Goal: Communication & Community: Answer question/provide support

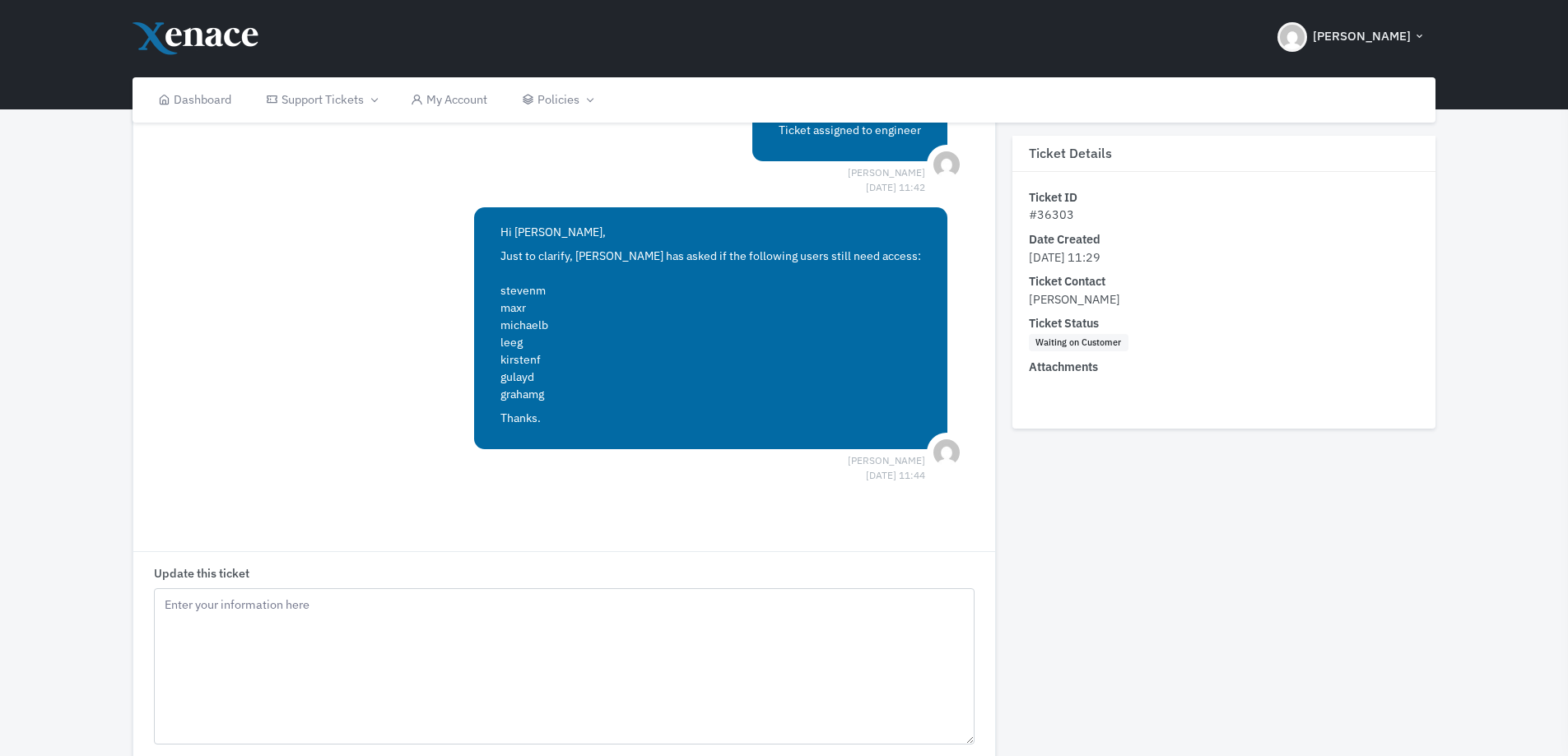
scroll to position [412, 0]
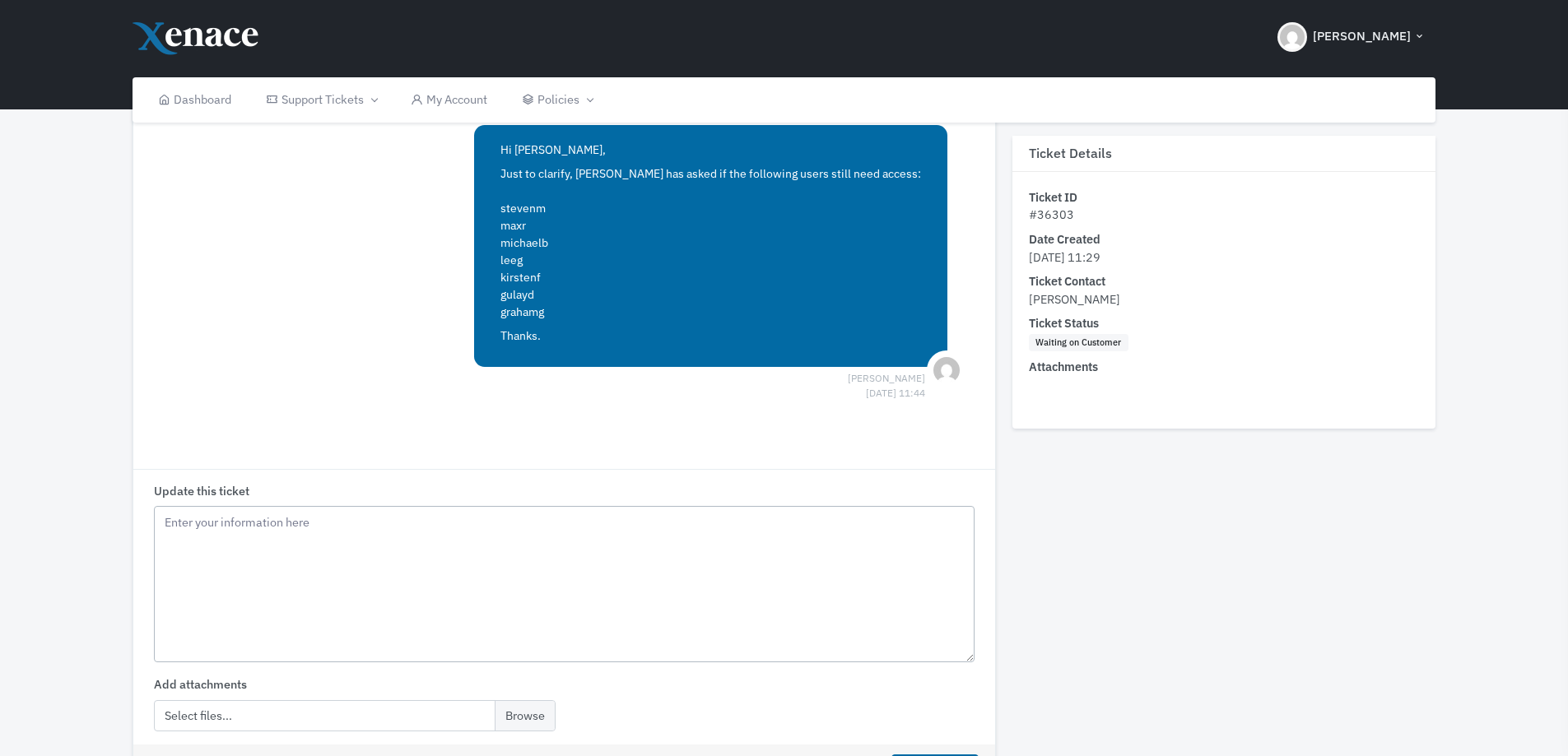
click at [345, 530] on textarea "Update this ticket" at bounding box center [564, 584] width 820 height 157
drag, startPoint x: 603, startPoint y: 309, endPoint x: 545, endPoint y: 209, distance: 115.6
click at [545, 209] on div "Hi [PERSON_NAME], Just to clarify, [PERSON_NAME] has asked if the following use…" at bounding box center [711, 246] width 473 height 241
copy p "[PERSON_NAME] [PERSON_NAME]"
click at [186, 547] on textarea "Hi [PERSON_NAME]," at bounding box center [564, 584] width 820 height 157
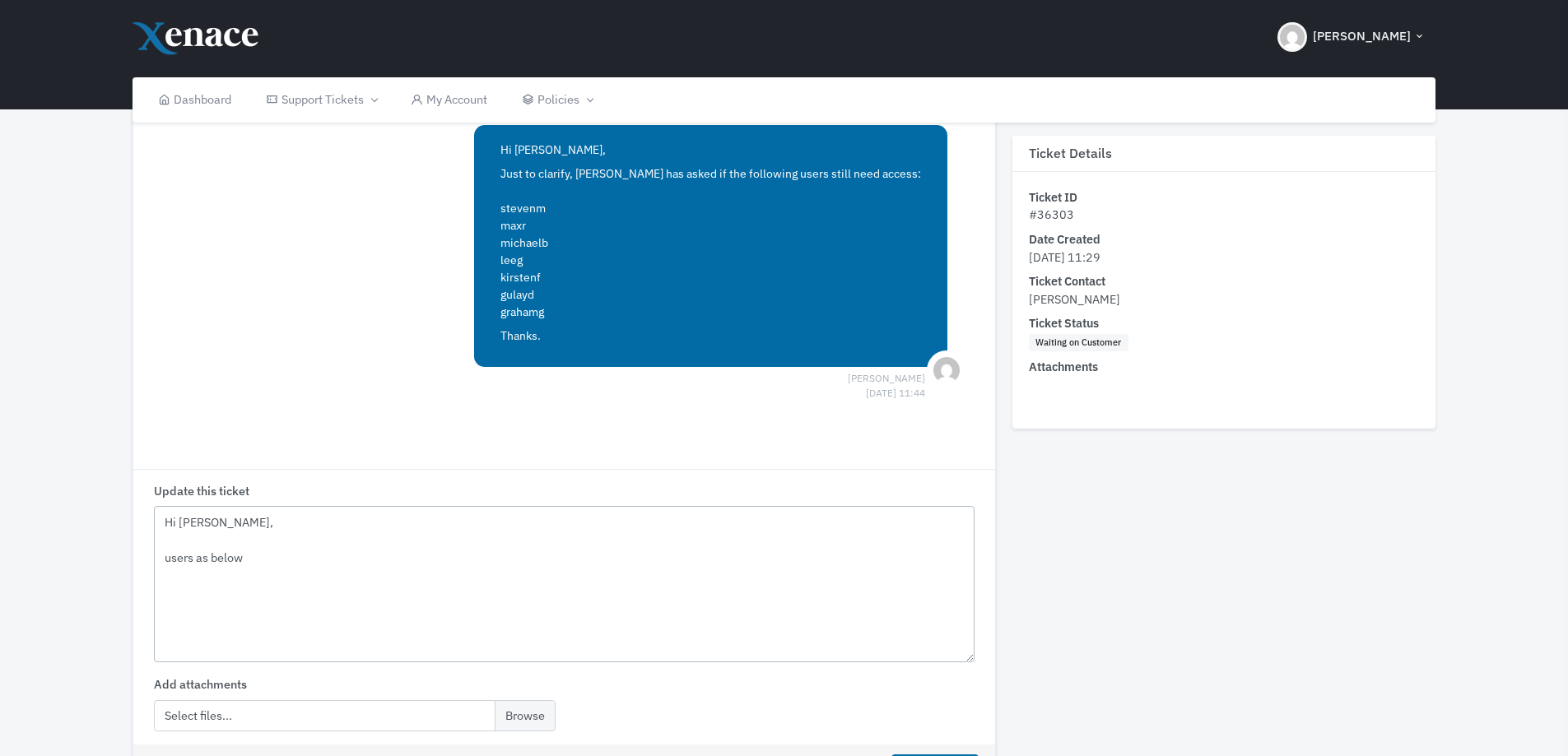
paste textarea "[PERSON_NAME] [PERSON_NAME]"
click at [221, 547] on textarea "Hi [PERSON_NAME], users as below [PERSON_NAME] [PERSON_NAME]" at bounding box center [564, 584] width 820 height 157
click at [212, 619] on textarea "Hi [PERSON_NAME], users as below [PERSON_NAME] [PERSON_NAME]" at bounding box center [564, 584] width 820 height 157
click at [238, 615] on textarea "Hi [PERSON_NAME], users as below [PERSON_NAME] [PERSON_NAME] - Note reuired [PE…" at bounding box center [564, 584] width 820 height 157
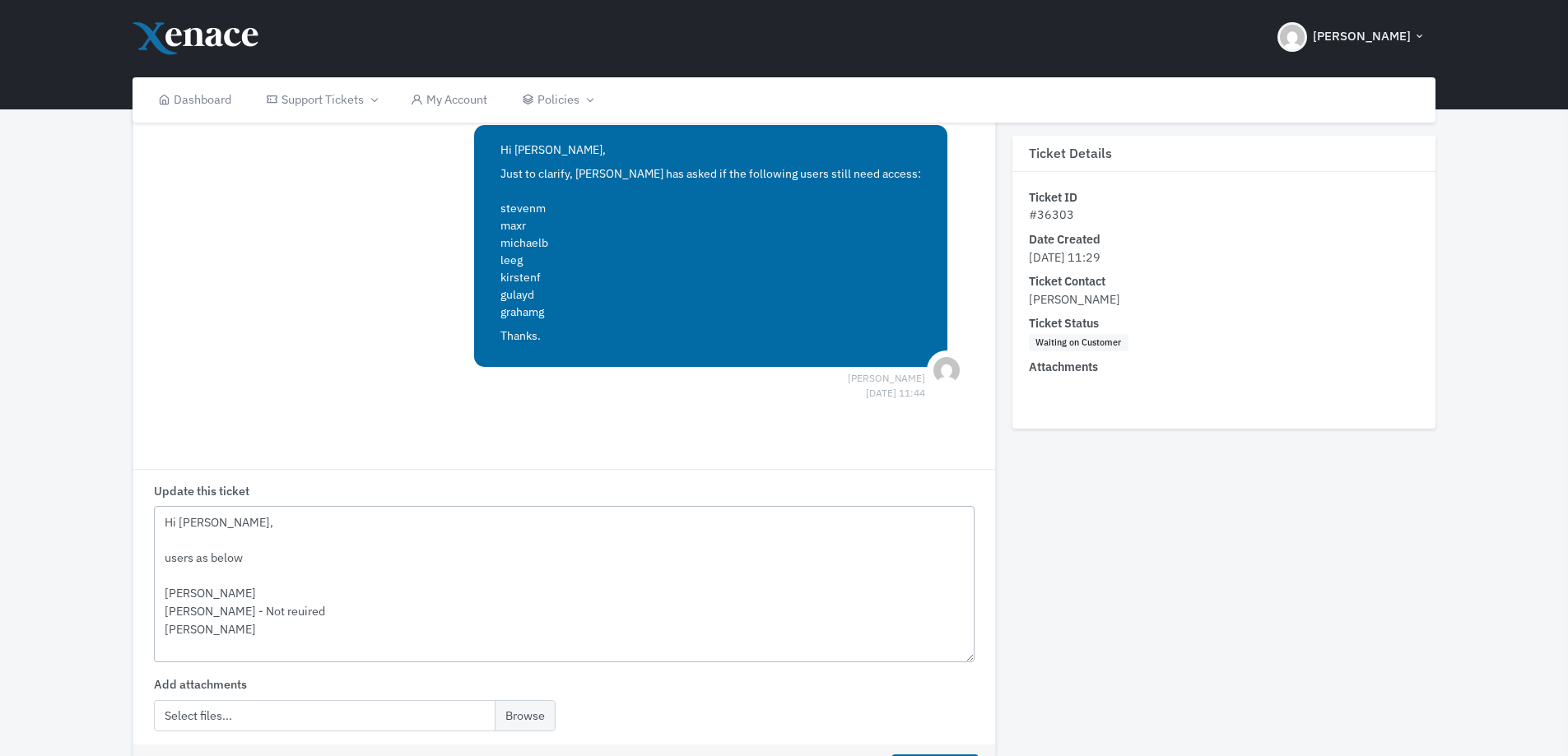
click at [247, 616] on textarea "Hi [PERSON_NAME], users as below [PERSON_NAME] [PERSON_NAME] - Not reuired [PER…" at bounding box center [564, 584] width 820 height 157
click at [213, 628] on textarea "Hi [PERSON_NAME], users as below [PERSON_NAME] [PERSON_NAME] - Not required [PE…" at bounding box center [564, 584] width 820 height 157
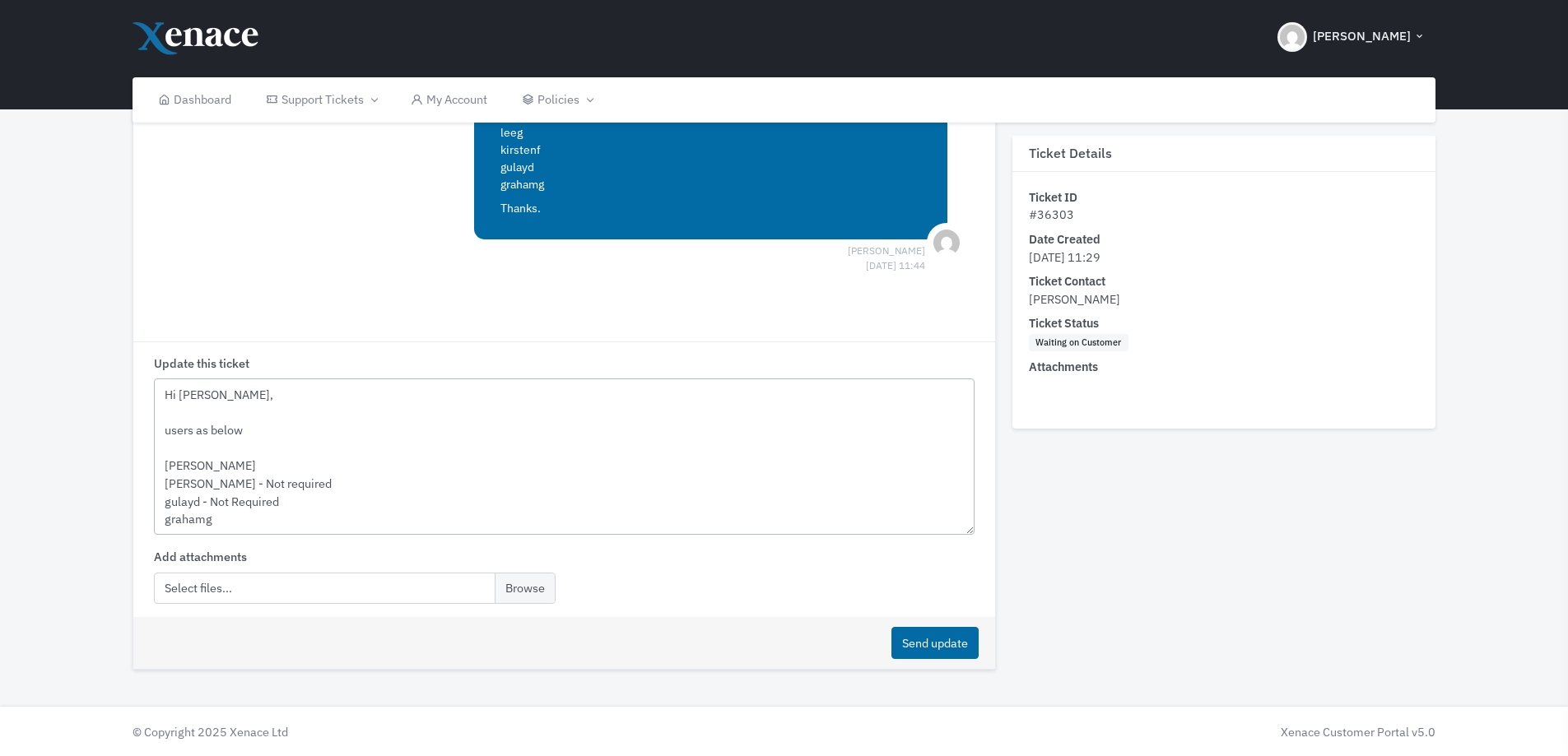
scroll to position [375, 0]
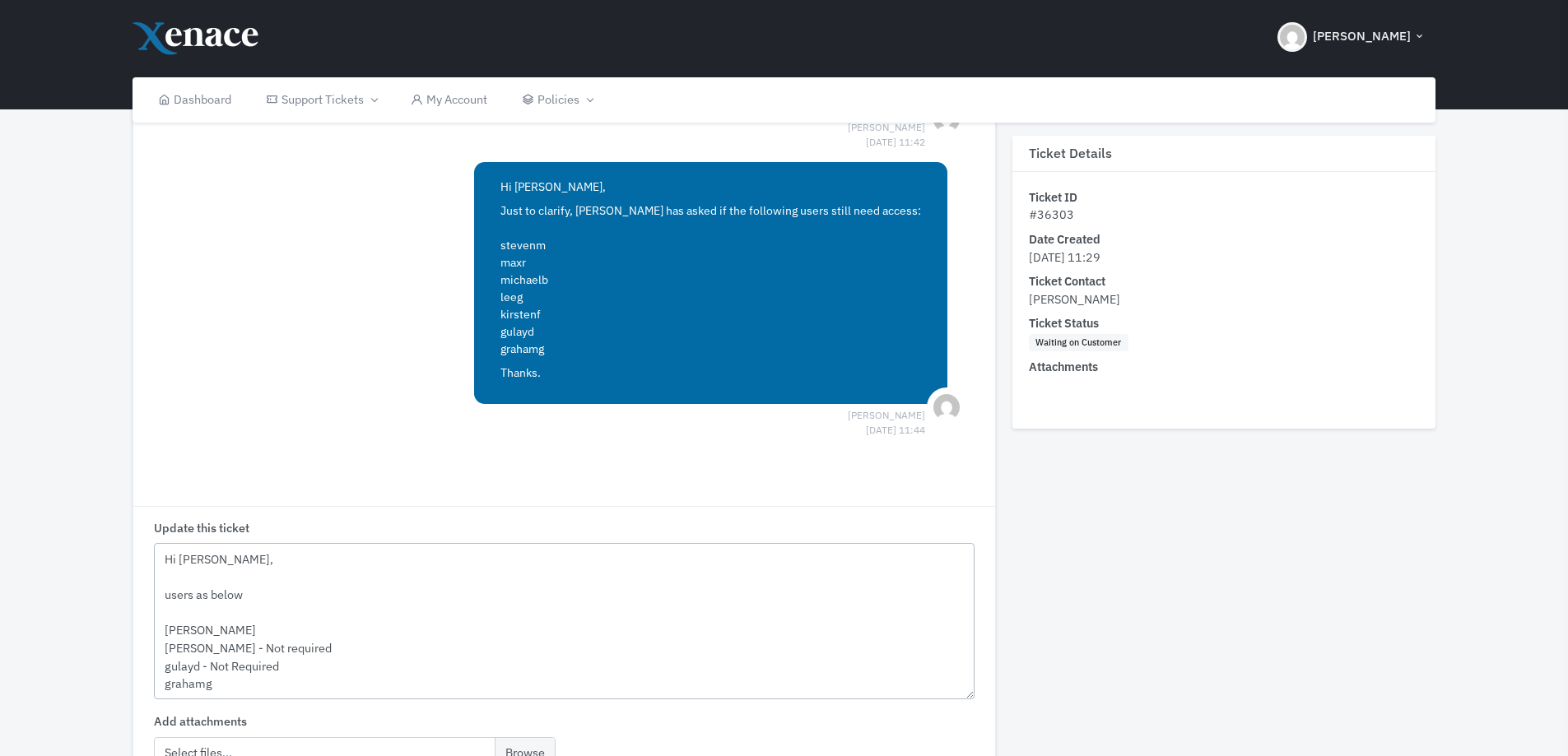
click at [209, 594] on textarea "Hi [PERSON_NAME], users as below [PERSON_NAME] [PERSON_NAME] - Not required gul…" at bounding box center [564, 621] width 820 height 157
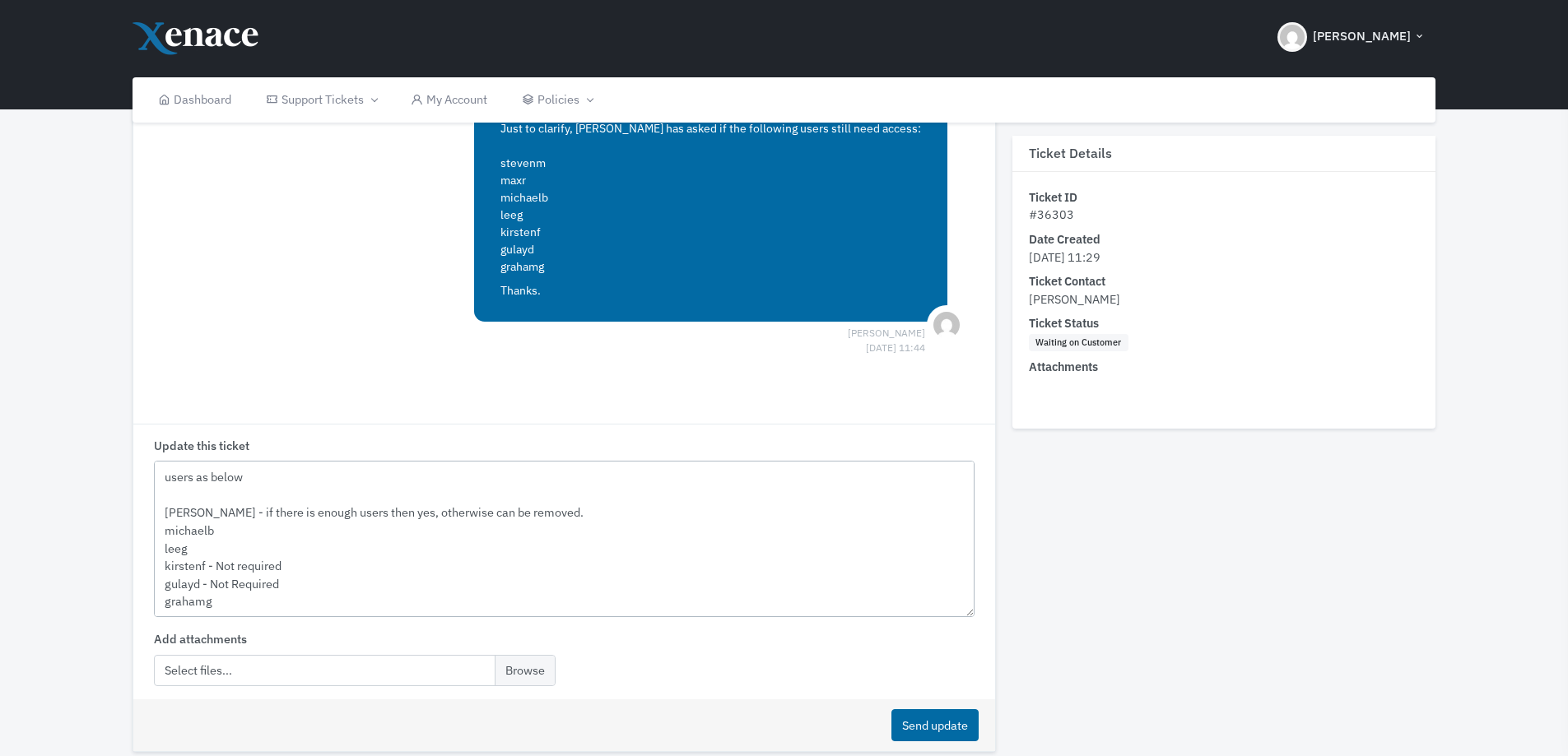
scroll to position [539, 0]
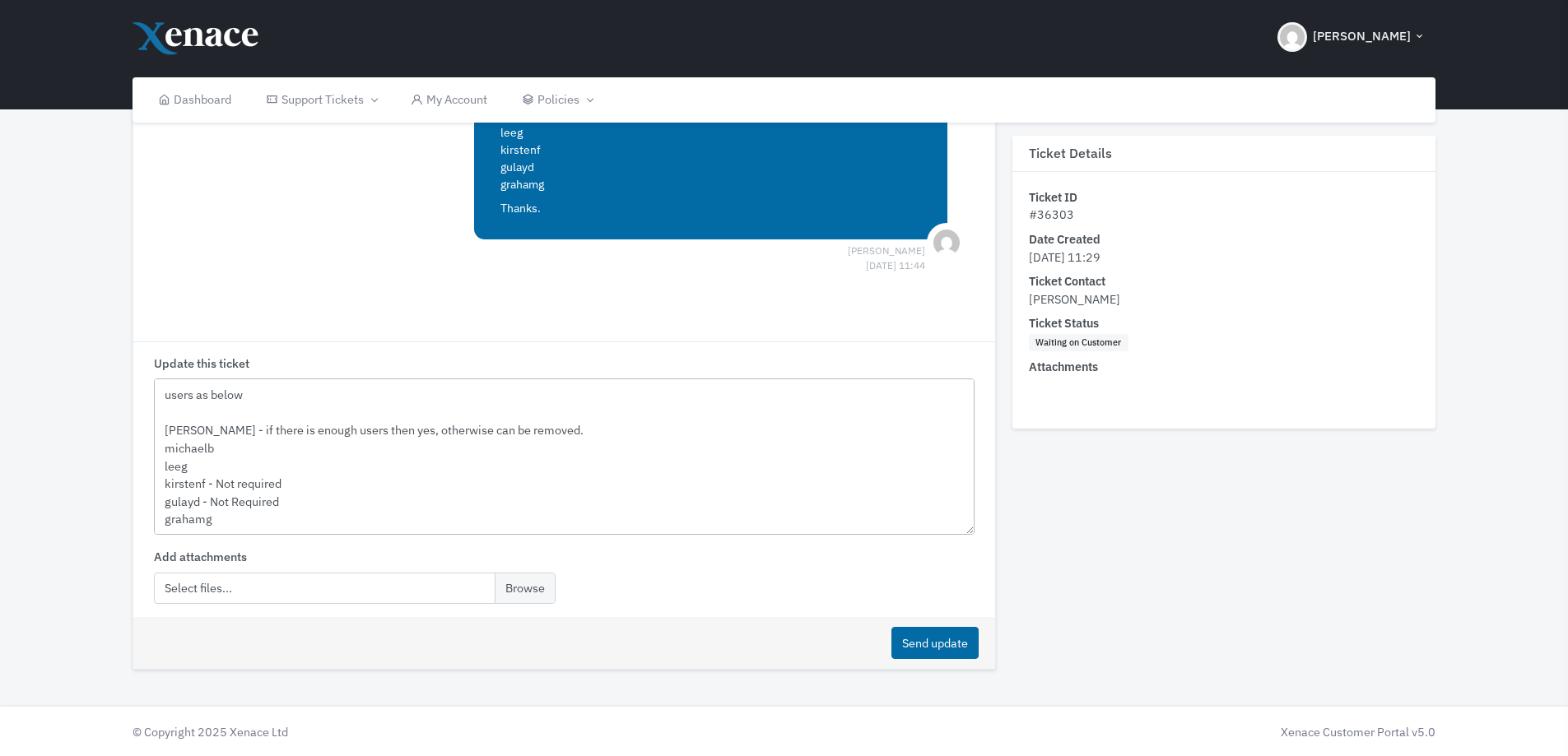
click at [278, 524] on textarea "Hi [PERSON_NAME], users as below [PERSON_NAME] - if there is enough users then …" at bounding box center [564, 457] width 820 height 157
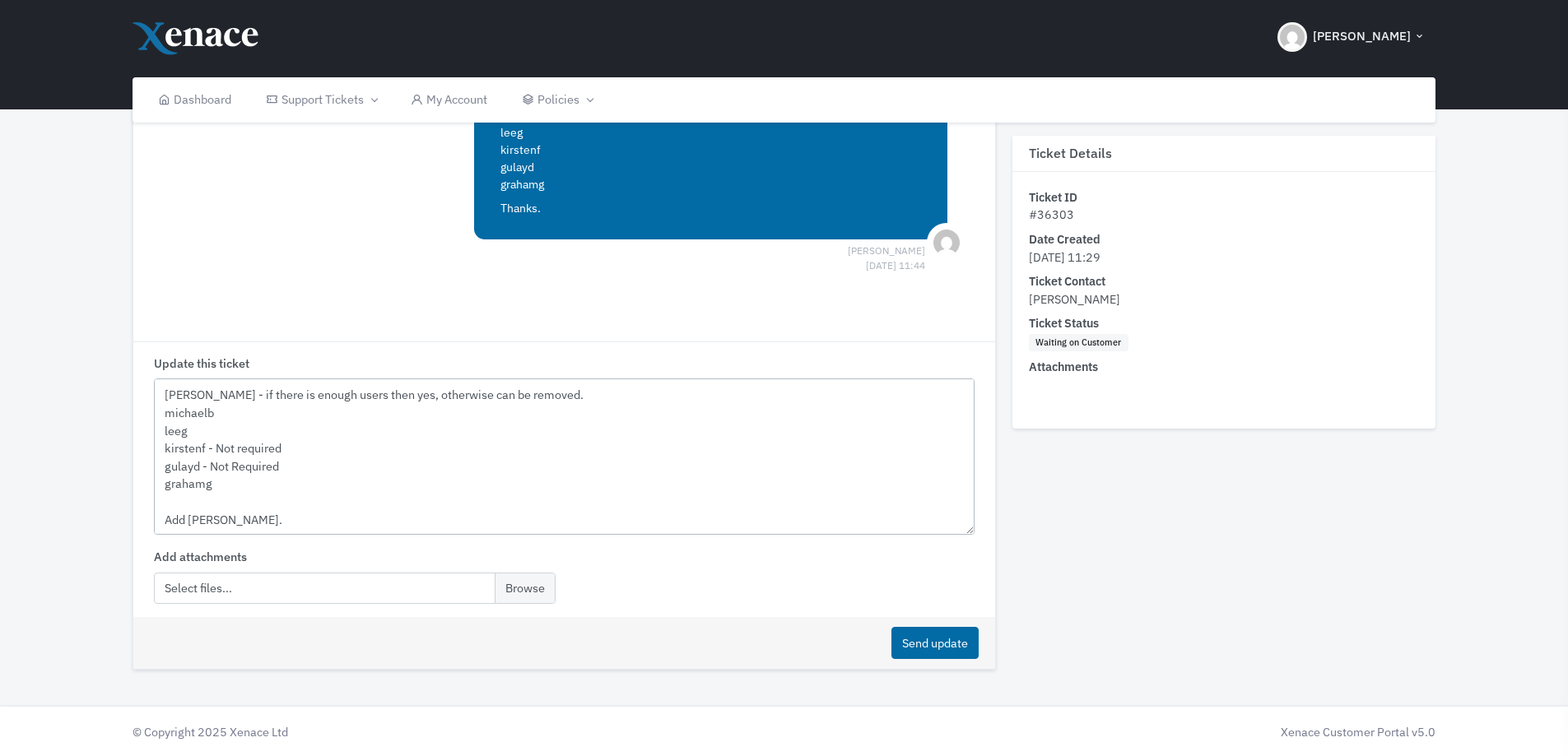
scroll to position [118, 0]
type textarea "Hi [PERSON_NAME], users as below [PERSON_NAME] - if there is enough users then …"
click at [948, 651] on button "Send update" at bounding box center [936, 643] width 88 height 32
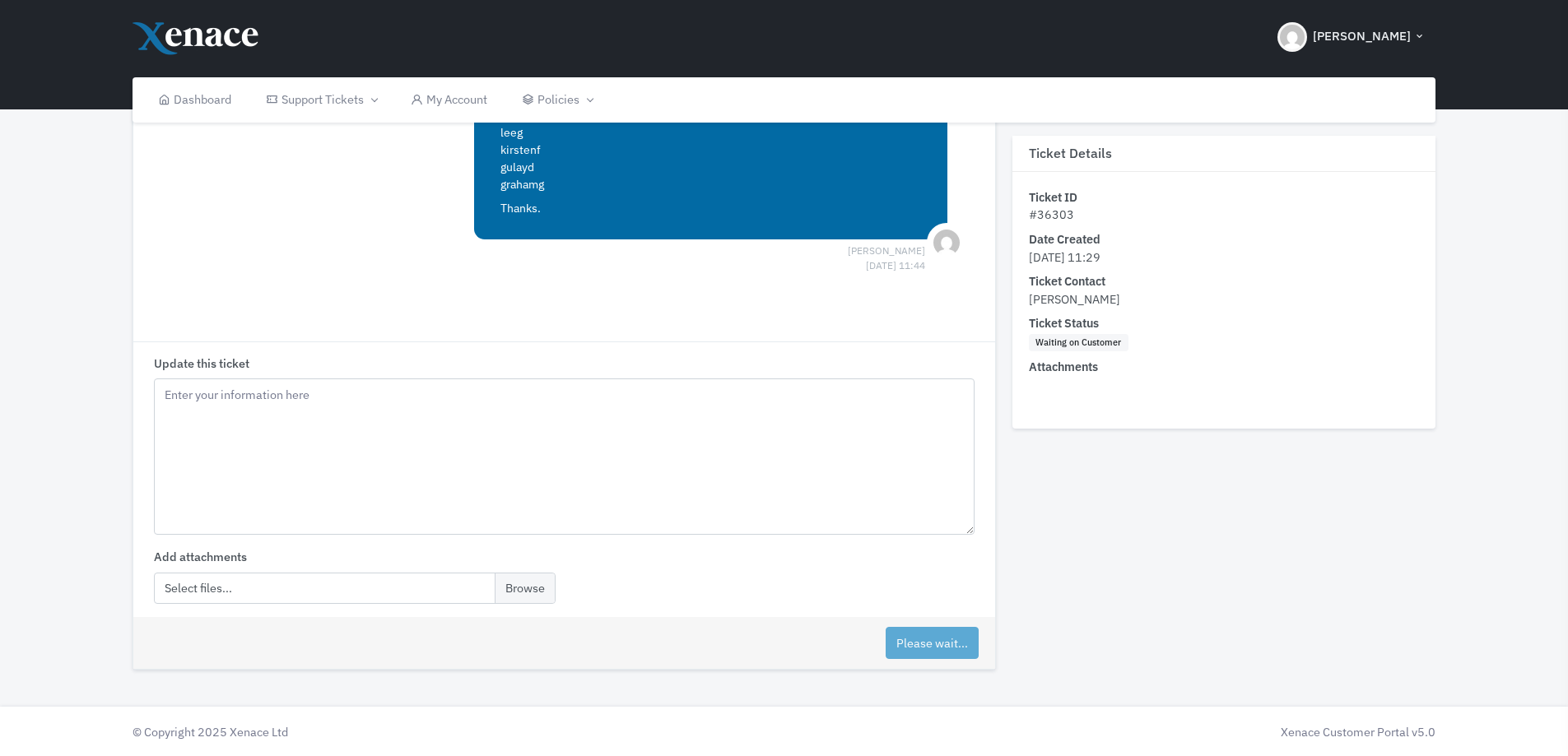
scroll to position [0, 0]
